Goal: Task Accomplishment & Management: Manage account settings

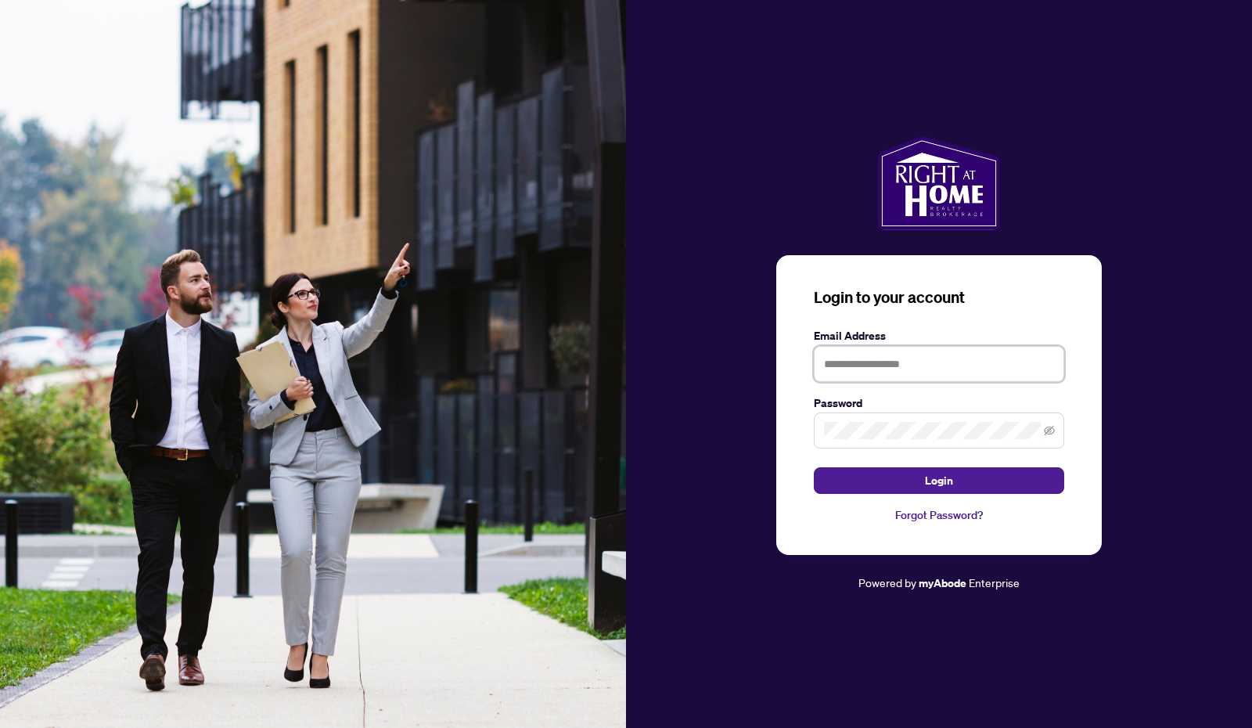
type input "**********"
click at [927, 477] on span "Login" at bounding box center [939, 480] width 28 height 25
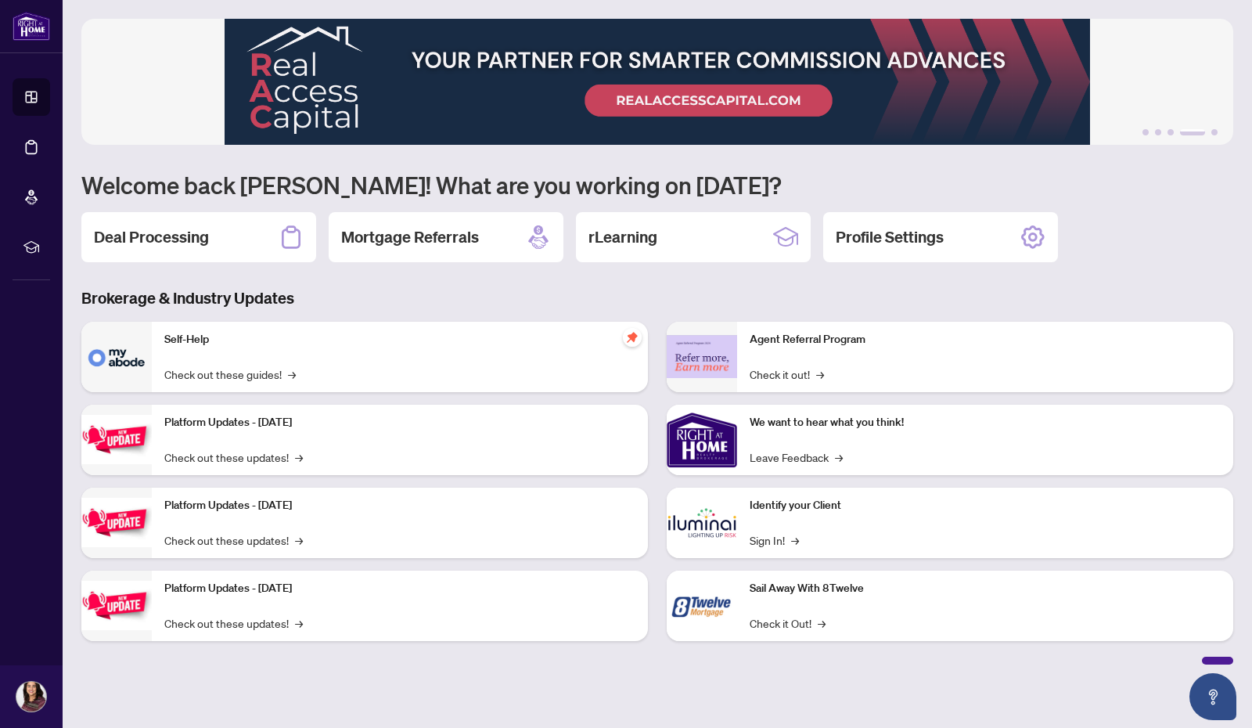
click at [210, 243] on div "Deal Processing" at bounding box center [198, 237] width 235 height 50
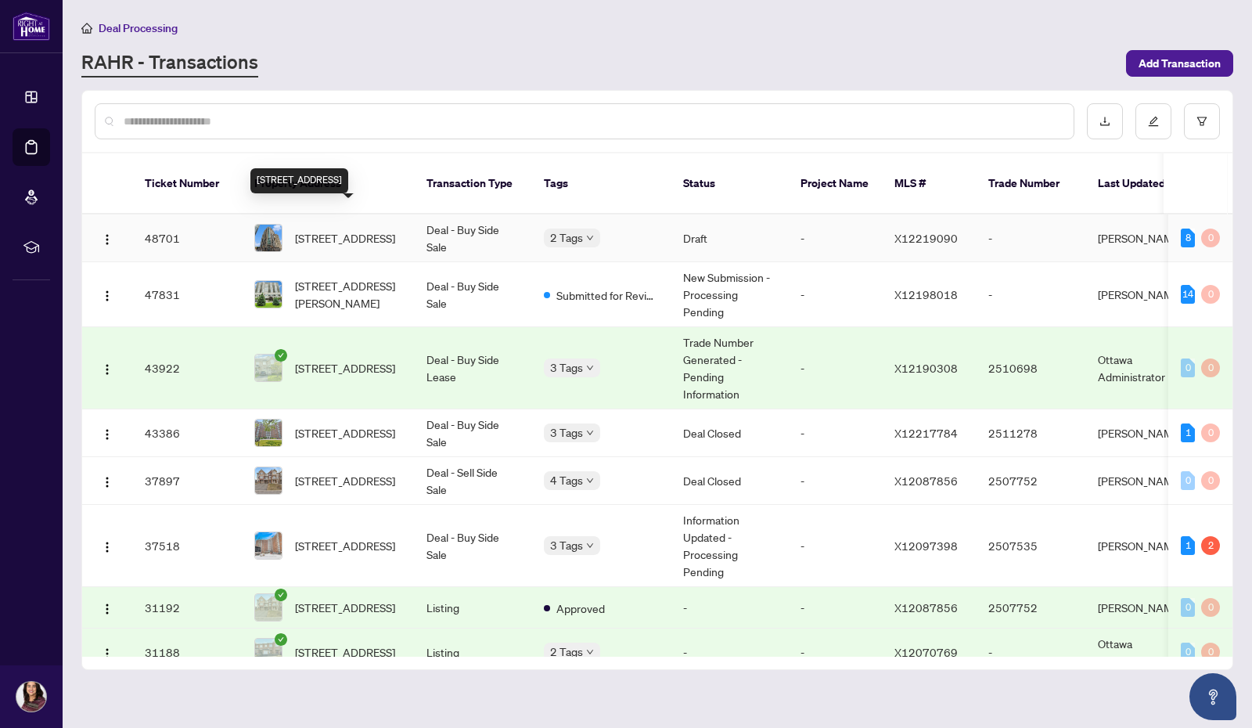
click at [322, 229] on span "[STREET_ADDRESS]" at bounding box center [345, 237] width 100 height 17
click at [346, 229] on span "[STREET_ADDRESS]" at bounding box center [345, 237] width 100 height 17
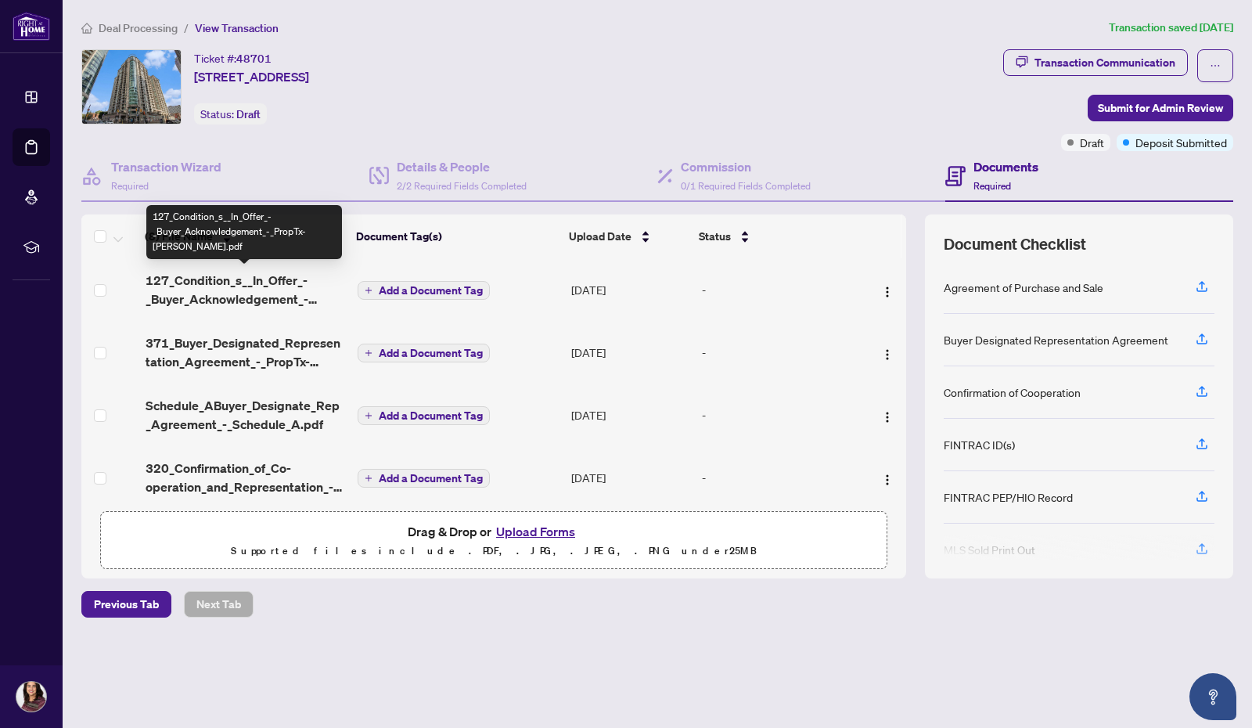
click at [260, 278] on span "127_Condition_s__In_Offer_-_Buyer_Acknowledgement_-_PropTx-[PERSON_NAME].pdf" at bounding box center [246, 290] width 200 height 38
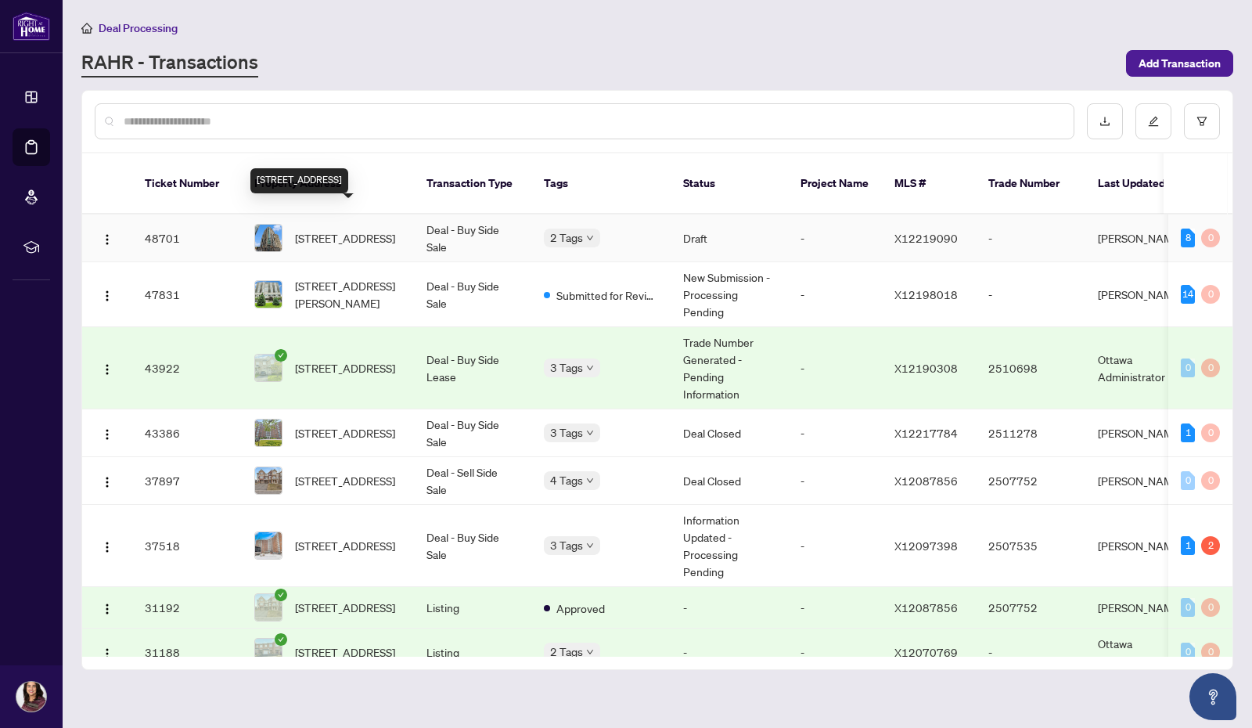
click at [327, 229] on span "[STREET_ADDRESS]" at bounding box center [345, 237] width 100 height 17
click at [320, 424] on span "[STREET_ADDRESS]" at bounding box center [345, 432] width 100 height 17
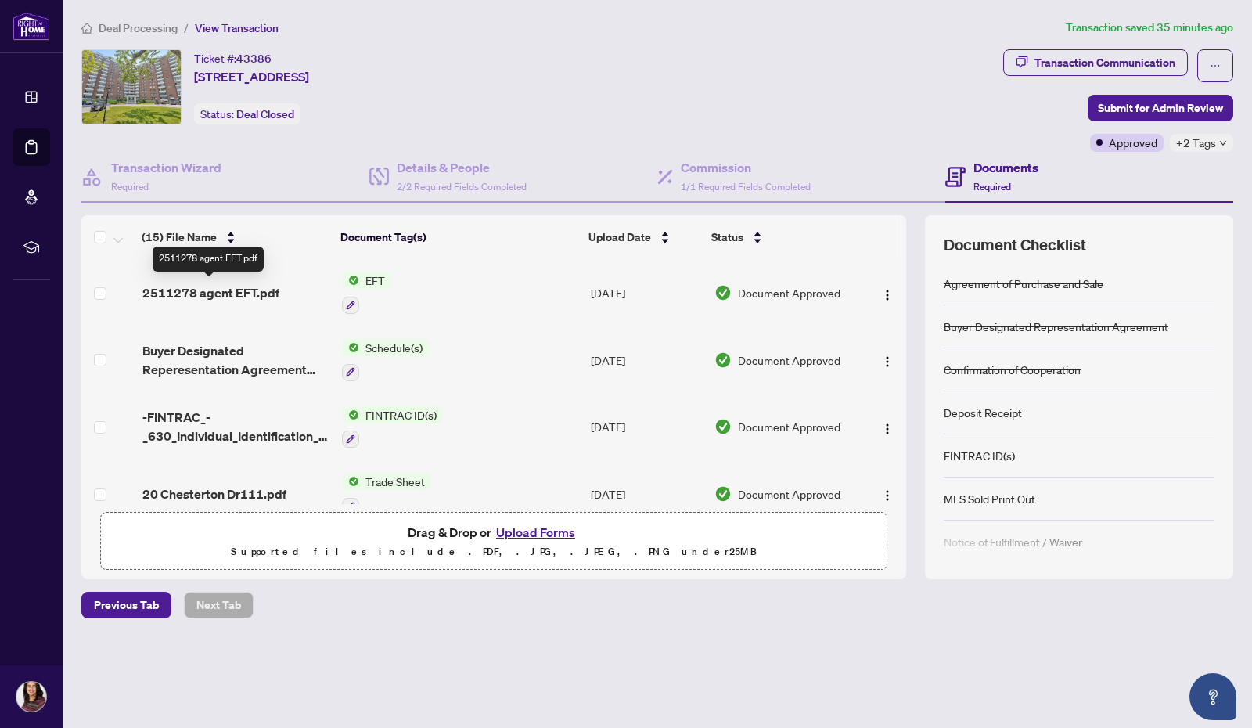
click at [250, 284] on span "2511278 agent EFT.pdf" at bounding box center [210, 292] width 137 height 19
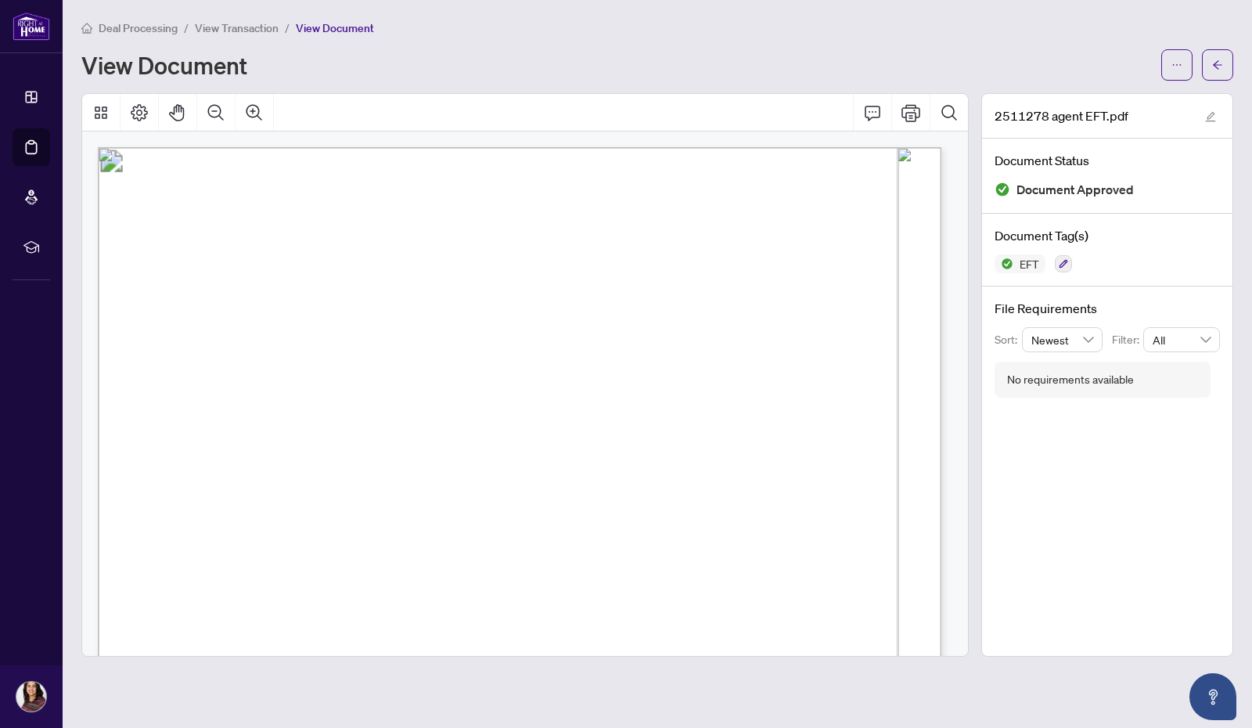
click at [1175, 62] on icon "ellipsis" at bounding box center [1177, 64] width 11 height 11
click at [1101, 96] on span "Download" at bounding box center [1120, 98] width 119 height 17
